Goal: Task Accomplishment & Management: Manage account settings

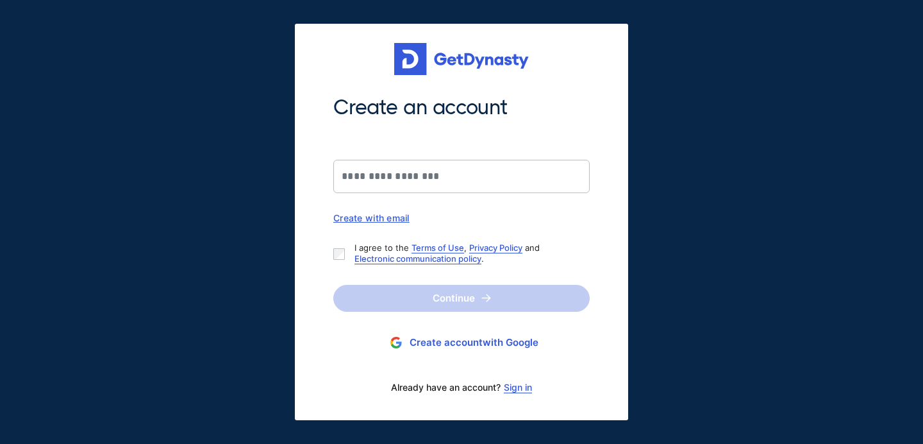
click at [355, 224] on div "Create an account Create with email I agree to the Terms of Use , Privacy Polic…" at bounding box center [462, 247] width 272 height 306
click at [355, 221] on div "Create with email" at bounding box center [461, 217] width 256 height 11
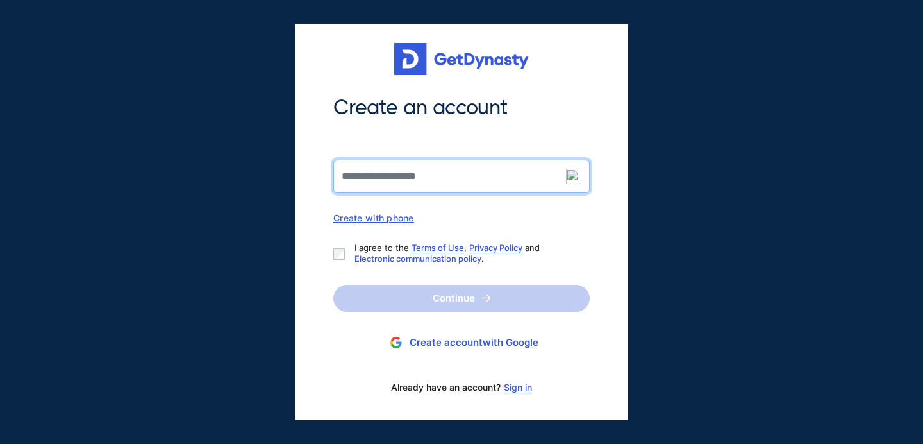
click at [409, 181] on input "Create an account" at bounding box center [461, 176] width 256 height 33
click at [447, 180] on input "Create an account" at bounding box center [461, 176] width 256 height 33
click at [528, 388] on link "Sign in" at bounding box center [518, 387] width 28 height 10
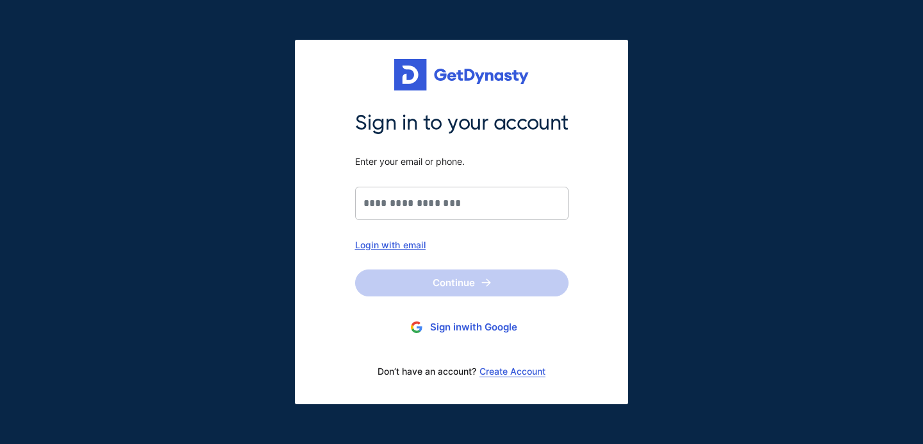
click at [408, 248] on div "Login with email" at bounding box center [462, 244] width 214 height 11
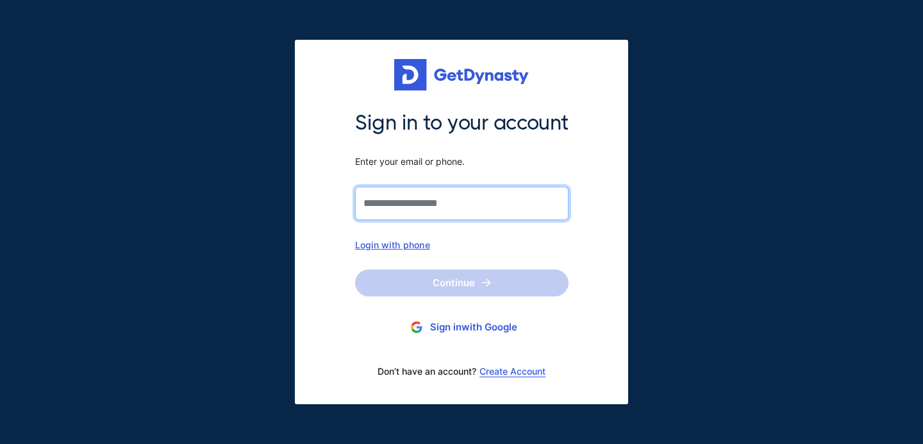
click at [447, 208] on input "Sign in to your account Enter your email or phone." at bounding box center [462, 203] width 214 height 33
type input "**********"
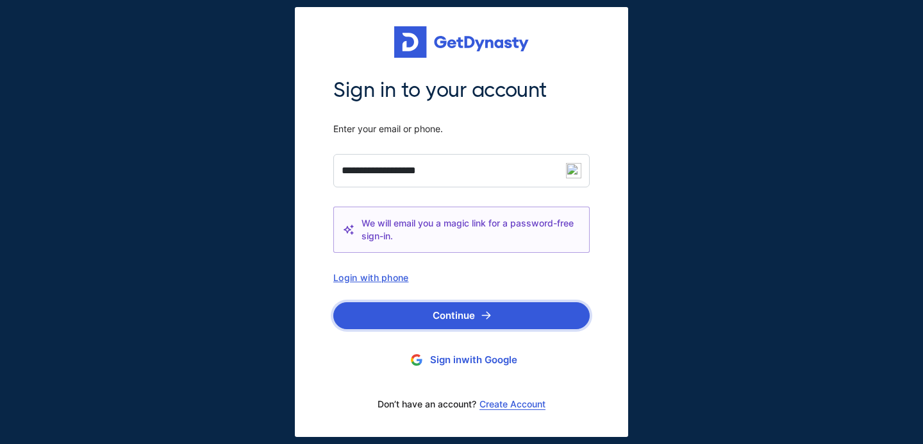
click at [477, 315] on button "Continue" at bounding box center [461, 315] width 256 height 27
